Goal: Information Seeking & Learning: Learn about a topic

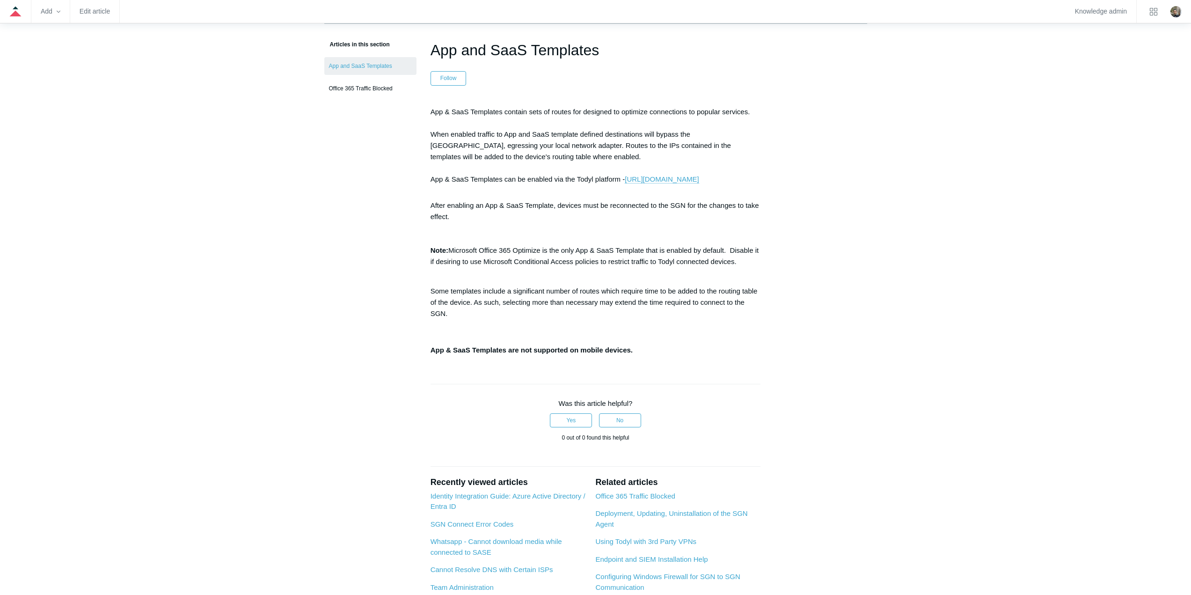
scroll to position [47, 0]
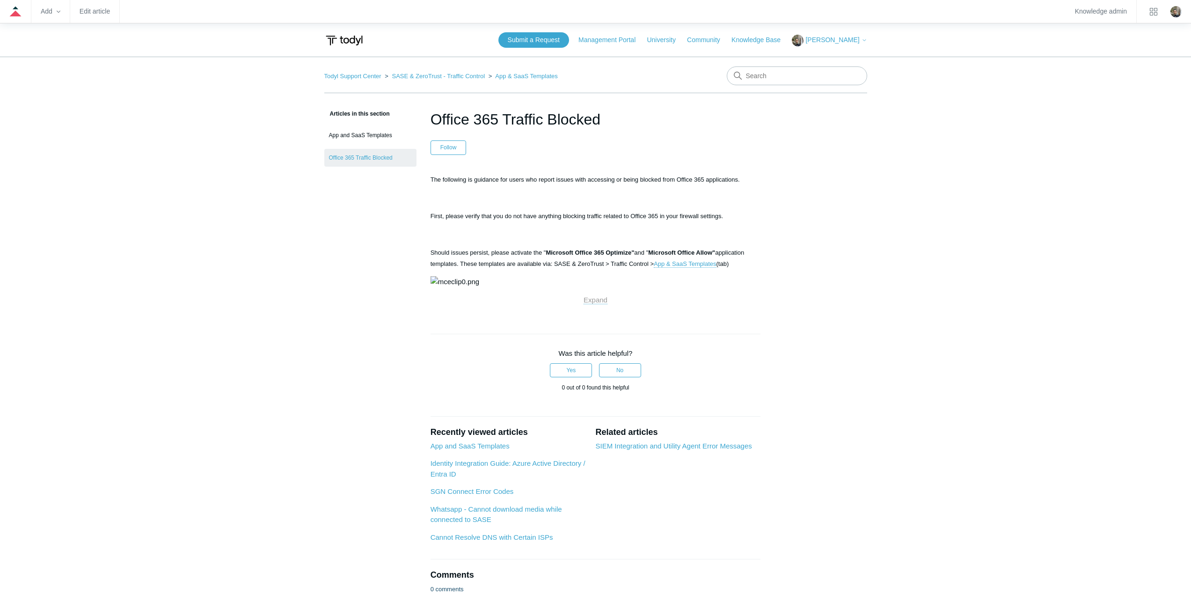
scroll to position [47, 0]
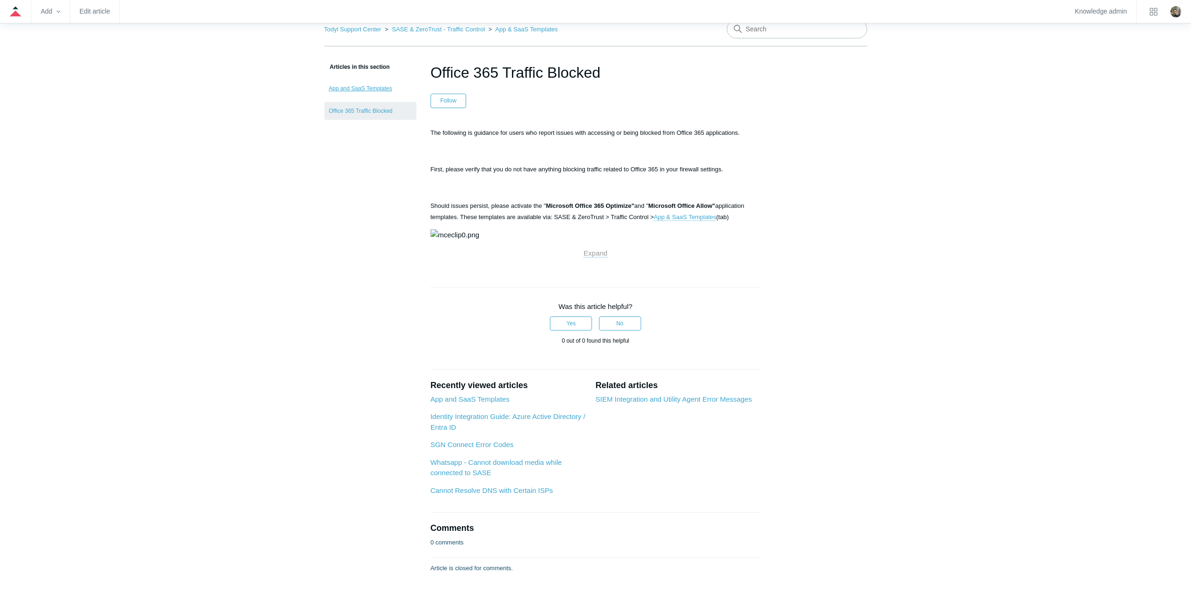
click at [368, 92] on link "App and SaaS Templates" at bounding box center [370, 89] width 92 height 18
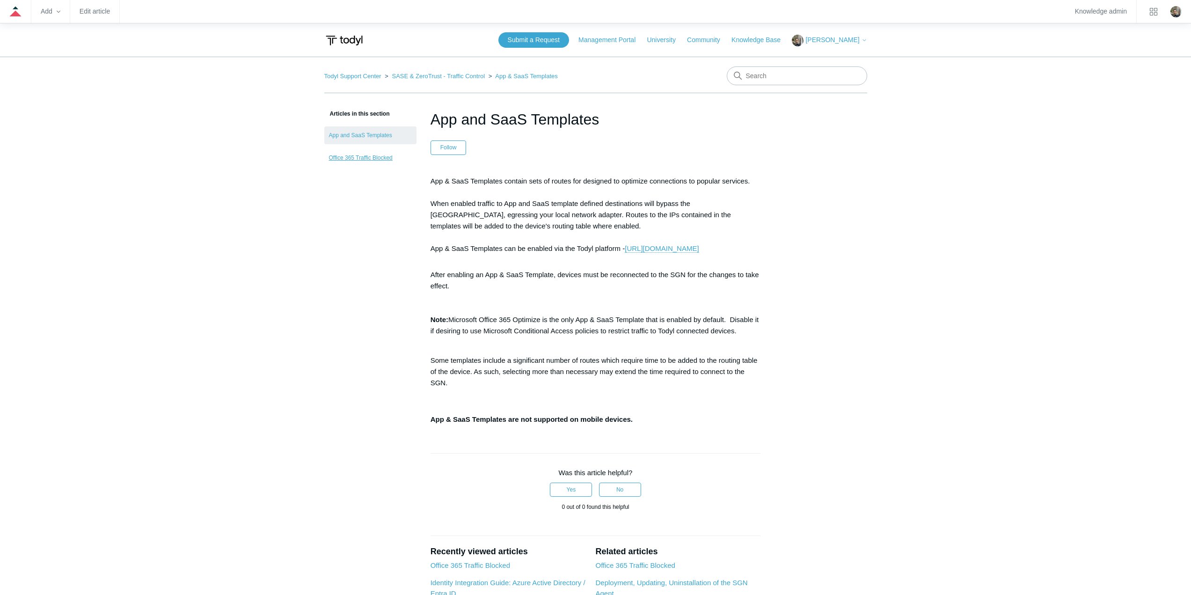
click at [348, 155] on link "Office 365 Traffic Blocked" at bounding box center [370, 158] width 92 height 18
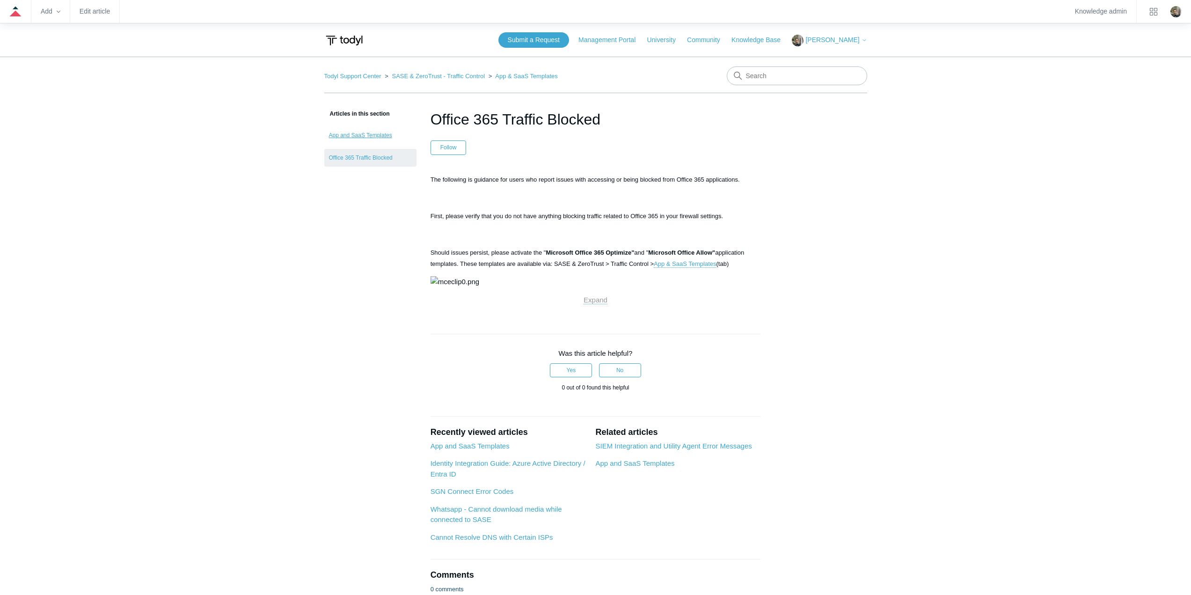
click at [343, 131] on link "App and SaaS Templates" at bounding box center [370, 135] width 92 height 18
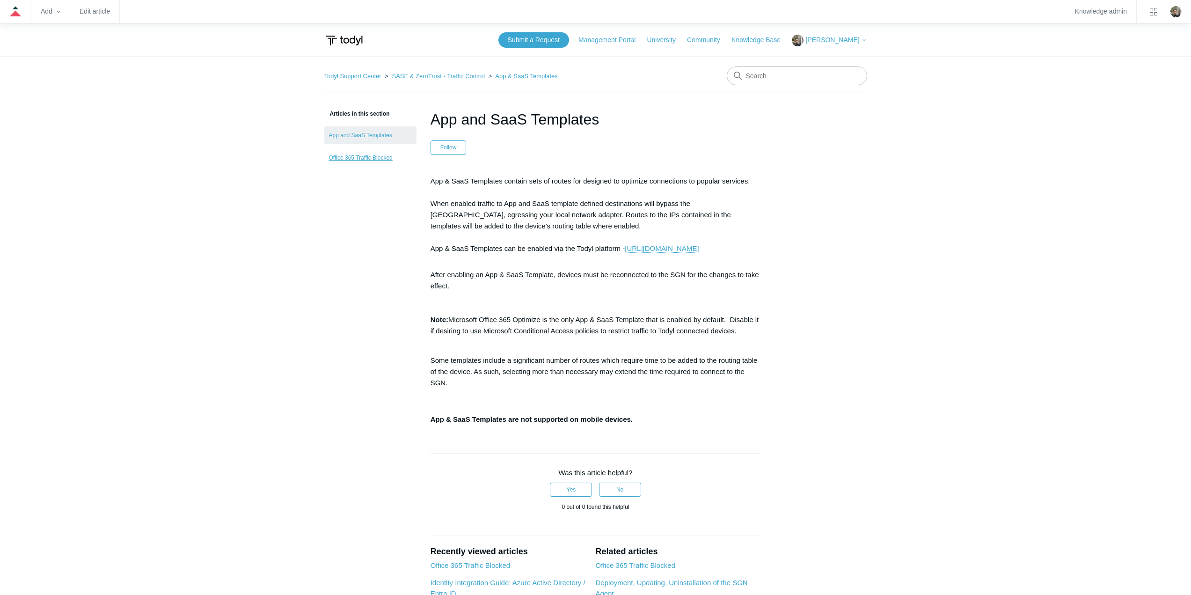
click at [361, 152] on link "Office 365 Traffic Blocked" at bounding box center [370, 158] width 92 height 18
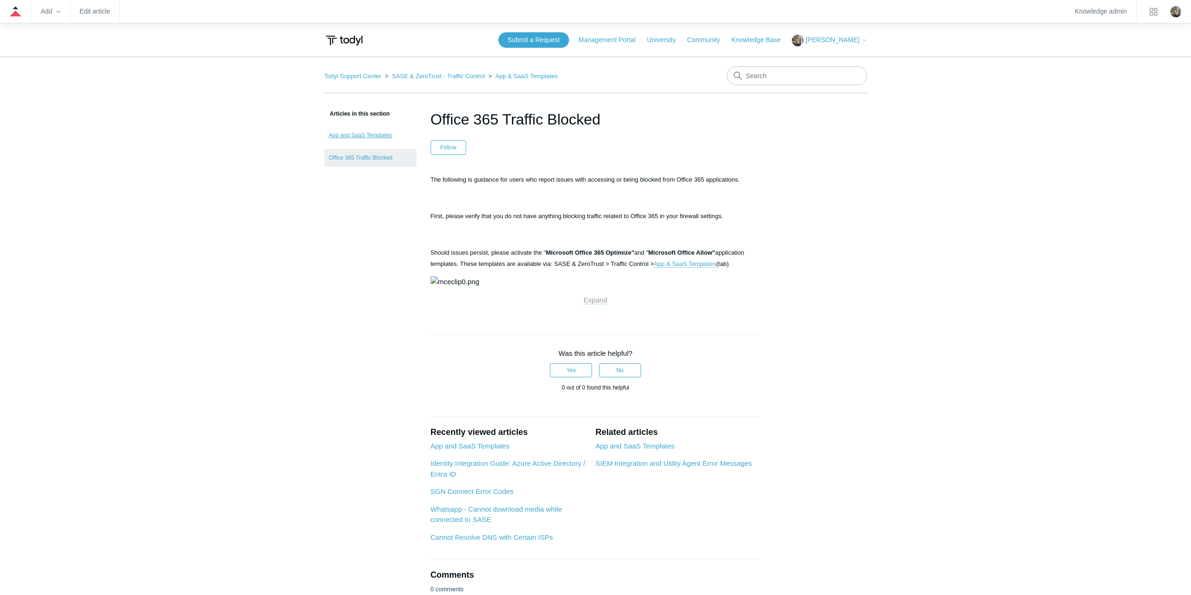
click at [357, 133] on link "App and SaaS Templates" at bounding box center [370, 135] width 92 height 18
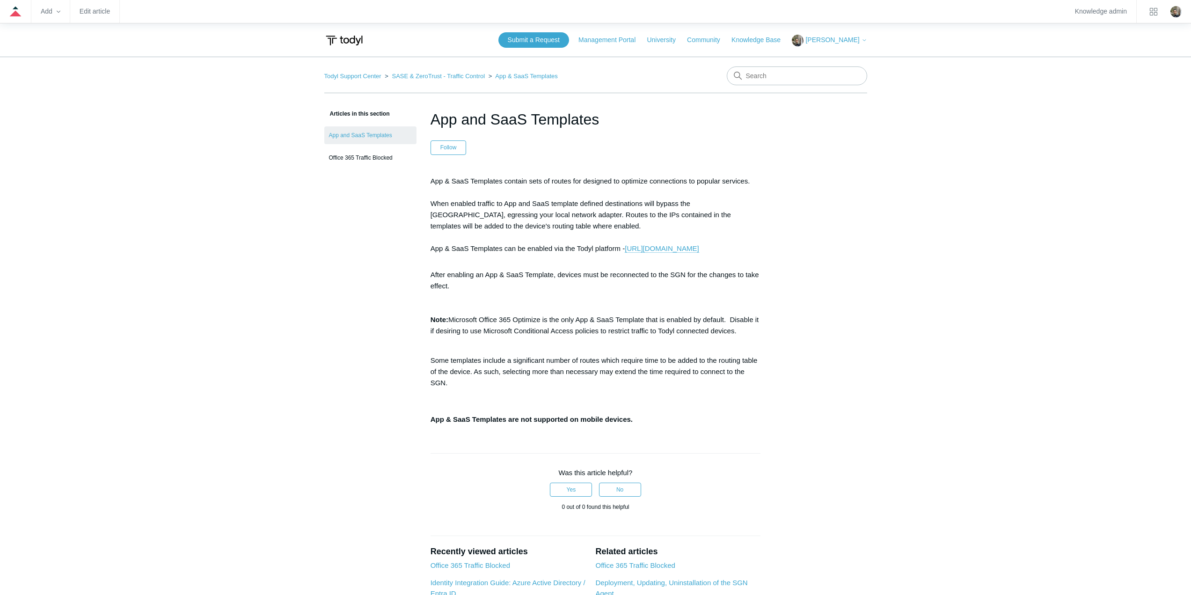
click at [306, 323] on main "Todyl Support Center SASE & ZeroTrust - Traffic Control App & SaaS Templates Ar…" at bounding box center [595, 398] width 1191 height 682
click at [992, 282] on main "Todyl Support Center SASE & ZeroTrust - Traffic Control App & SaaS Templates Ar…" at bounding box center [595, 398] width 1191 height 682
click at [244, 266] on main "Todyl Support Center SASE & ZeroTrust - Traffic Control App & SaaS Templates Ar…" at bounding box center [595, 398] width 1191 height 682
